Goal: Transaction & Acquisition: Purchase product/service

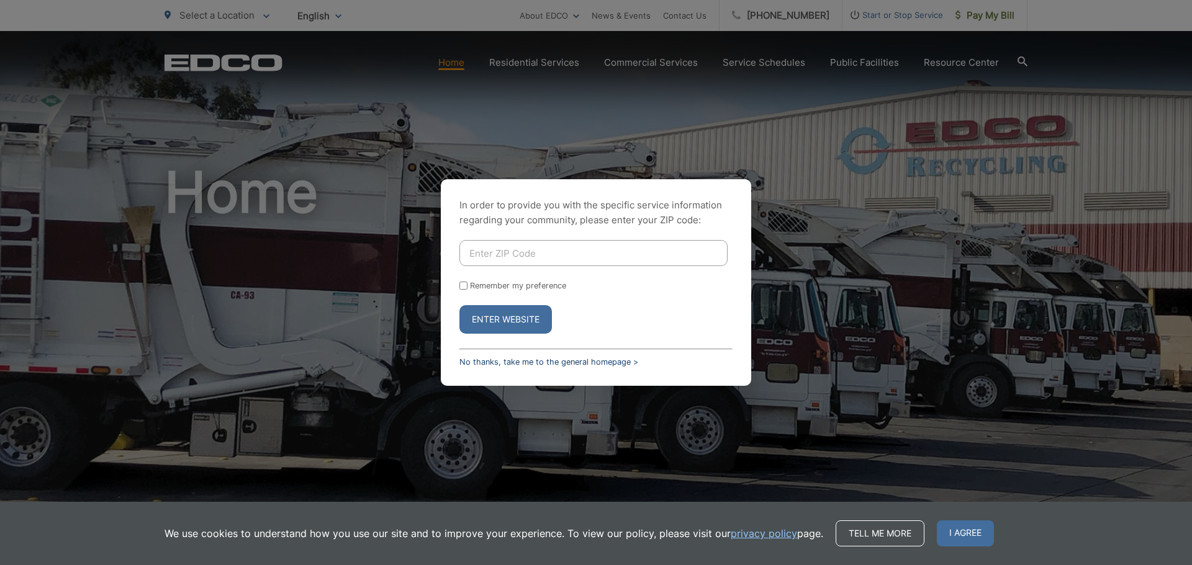
click at [546, 359] on link "No thanks, take me to the general homepage >" at bounding box center [548, 361] width 179 height 9
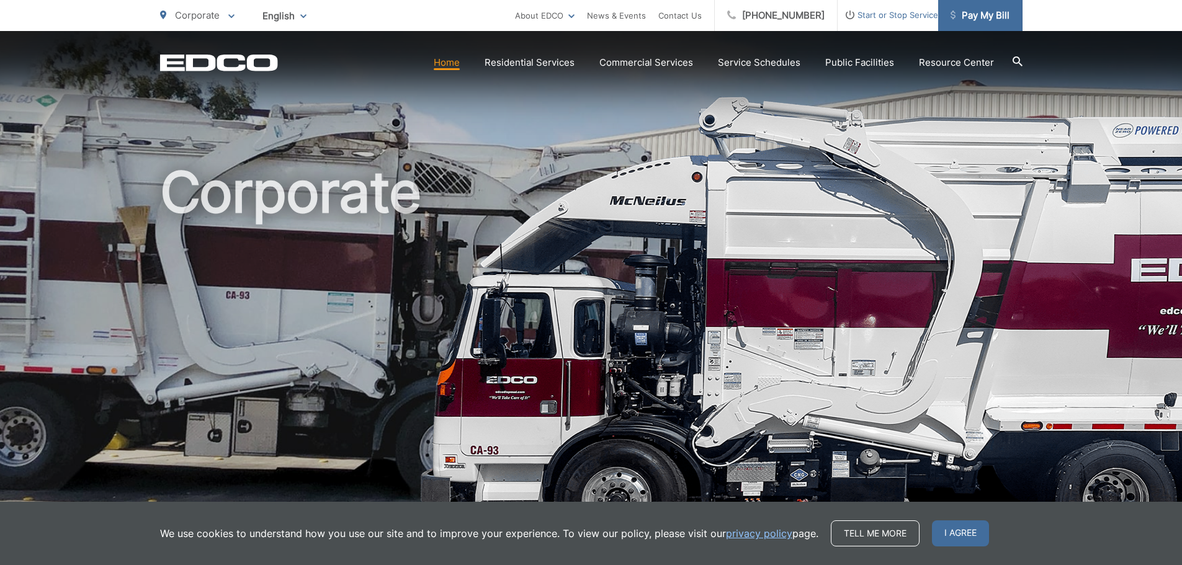
click at [976, 19] on span "Pay My Bill" at bounding box center [980, 15] width 59 height 15
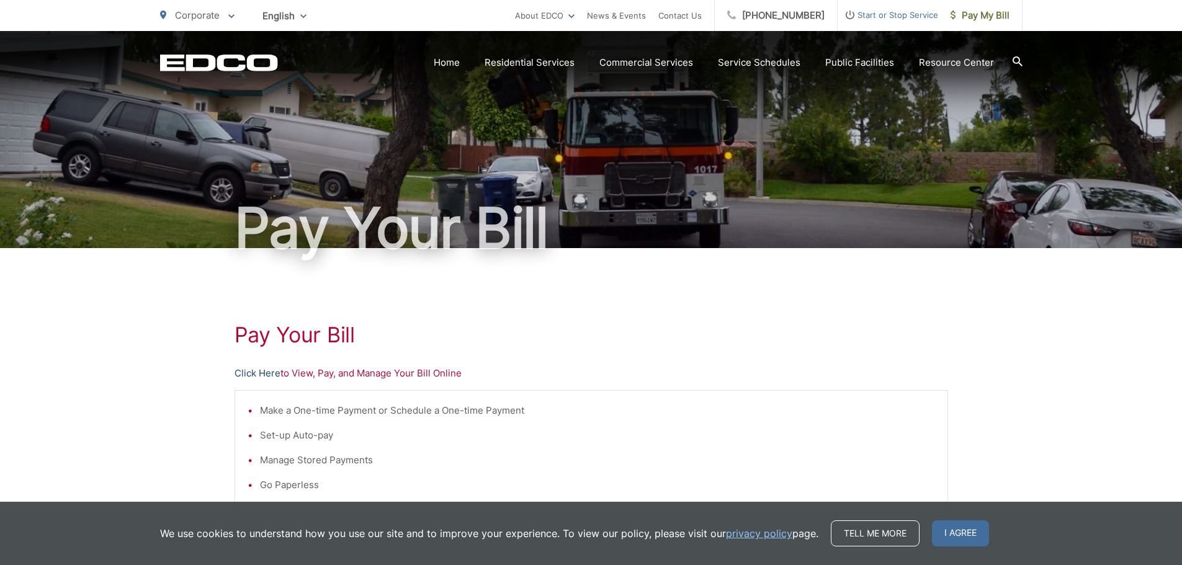
click at [254, 375] on link "Click Here" at bounding box center [258, 373] width 46 height 15
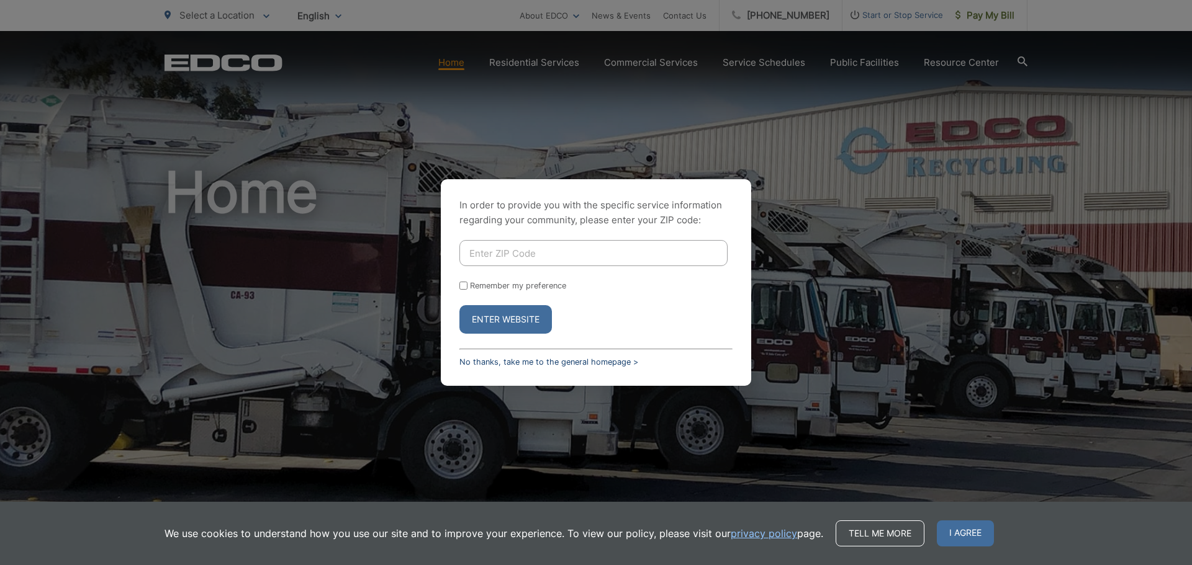
click at [576, 361] on link "No thanks, take me to the general homepage >" at bounding box center [548, 361] width 179 height 9
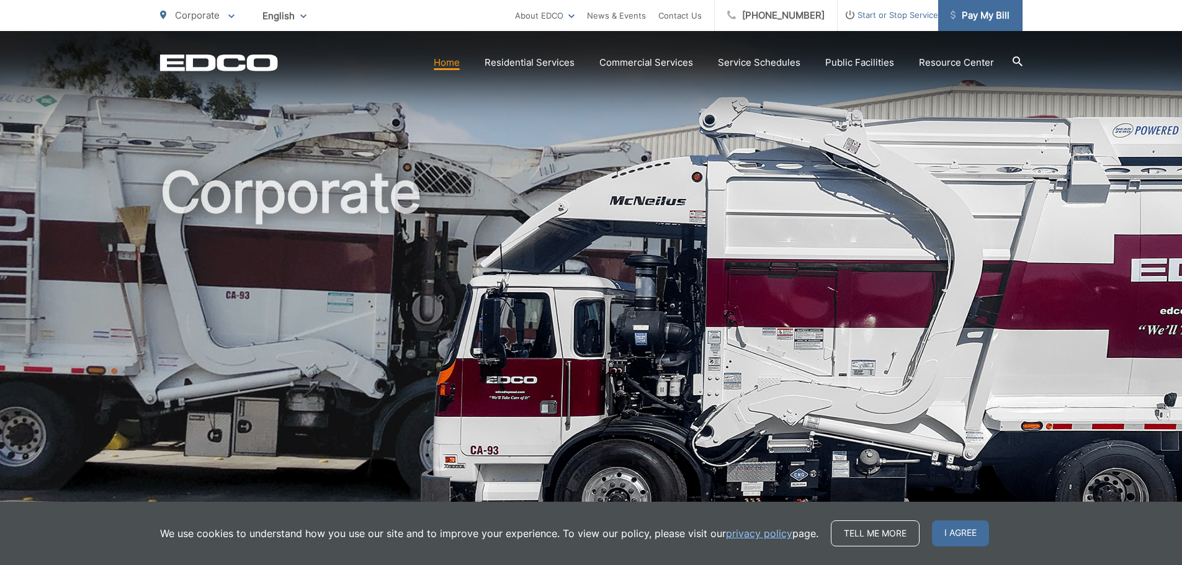
click at [1000, 20] on span "Pay My Bill" at bounding box center [980, 15] width 59 height 15
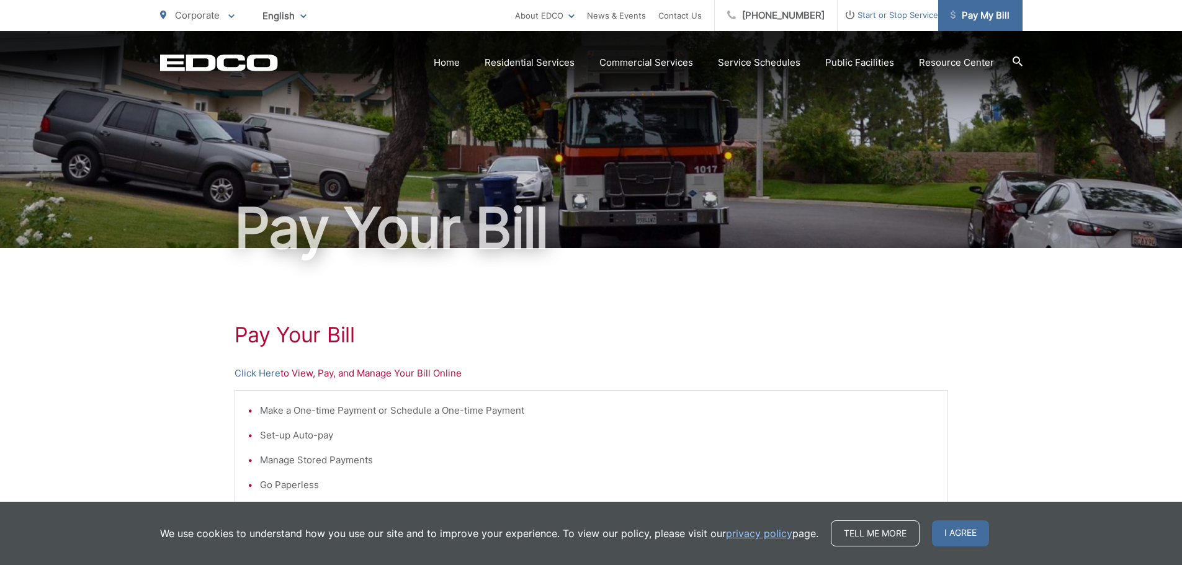
click at [979, 10] on span "Pay My Bill" at bounding box center [980, 15] width 59 height 15
click at [257, 370] on link "Click Here" at bounding box center [258, 373] width 46 height 15
